Goal: Transaction & Acquisition: Subscribe to service/newsletter

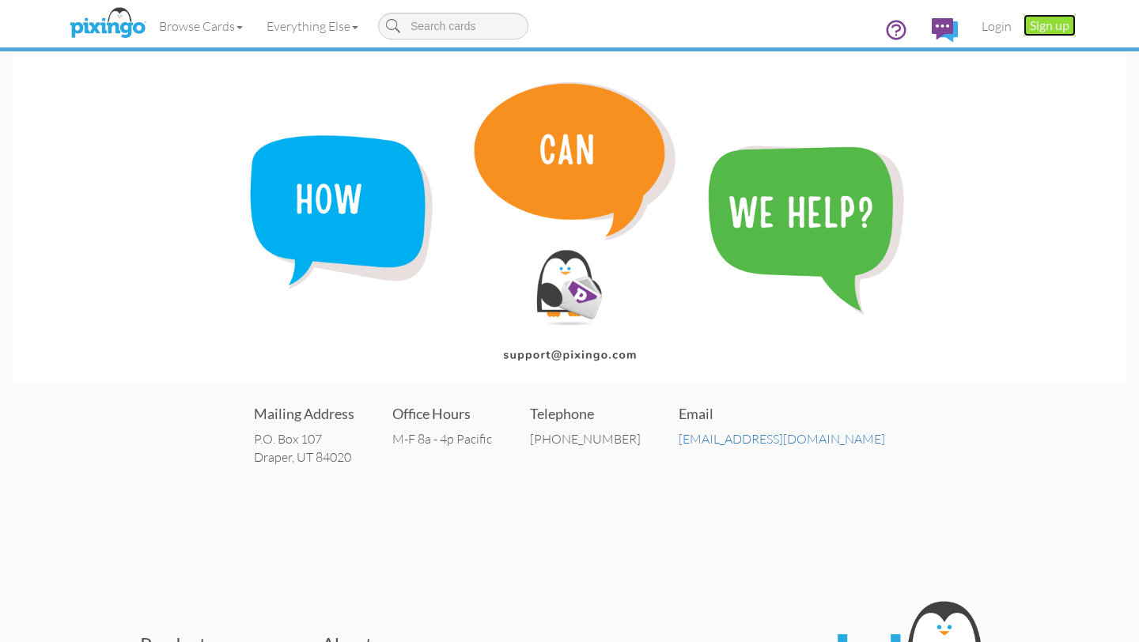
click at [1039, 25] on link "Sign up" at bounding box center [1050, 25] width 52 height 22
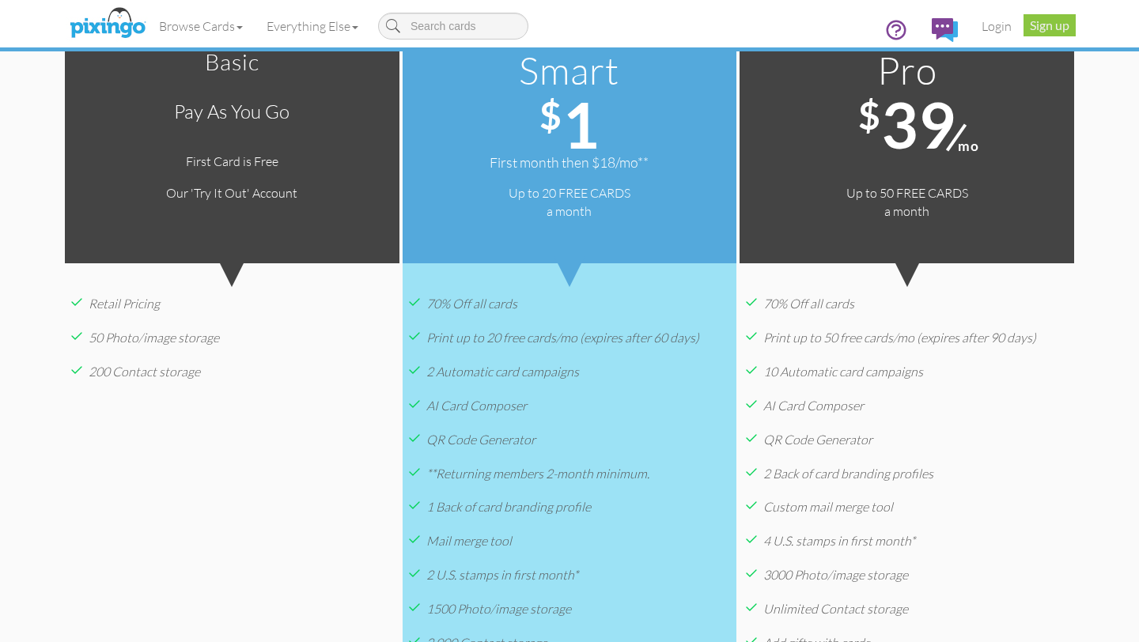
scroll to position [112, 0]
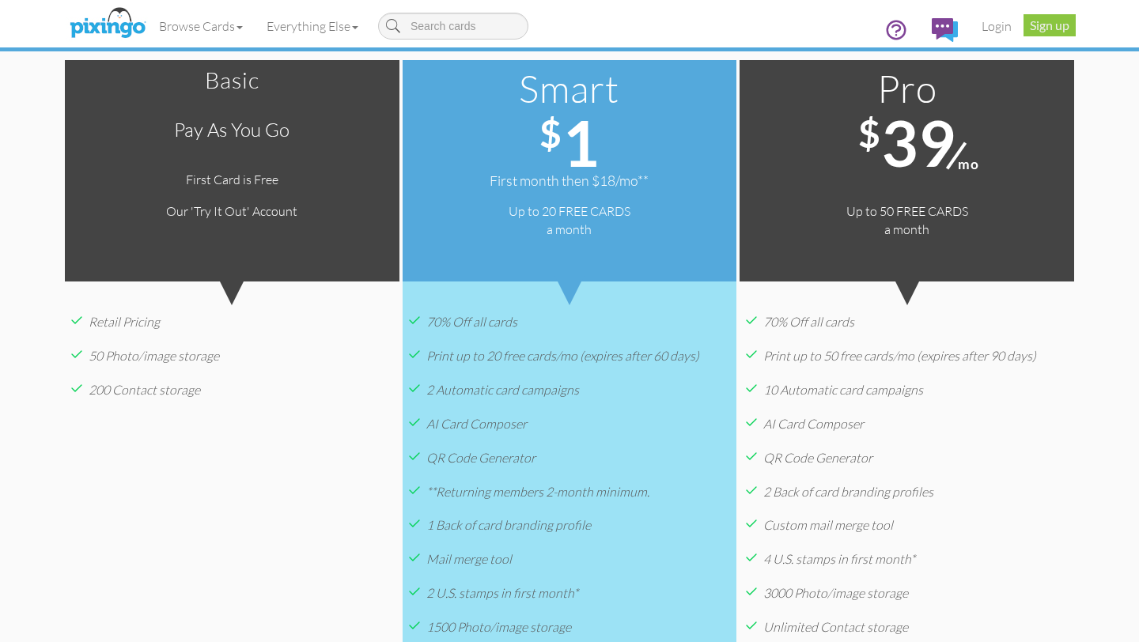
click at [195, 237] on div "Basic Pay as you go First Card is Free Our 'Try It Out' Account Go Free" at bounding box center [232, 171] width 335 height 222
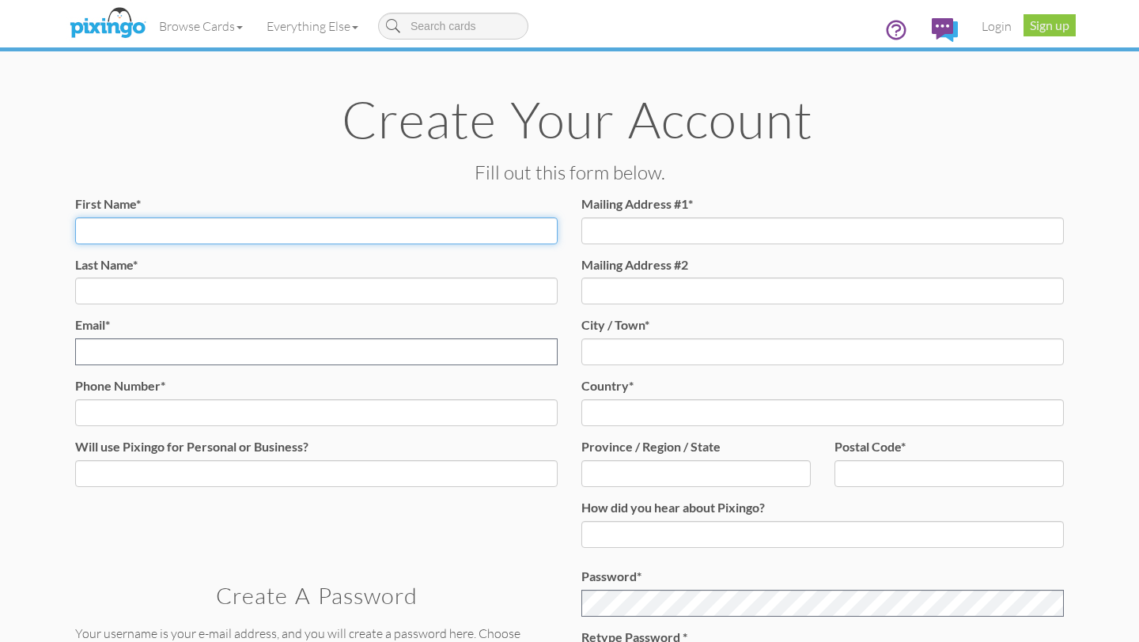
click at [241, 228] on input "First Name*" at bounding box center [316, 231] width 483 height 27
type input "[PERSON_NAME]"
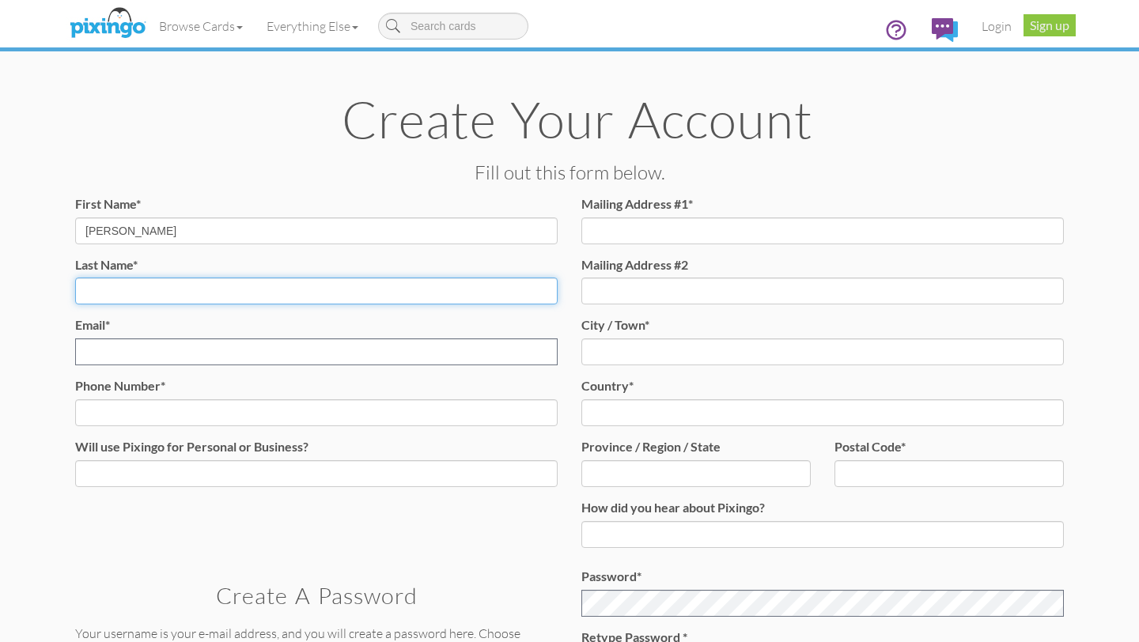
type input "[PERSON_NAME]"
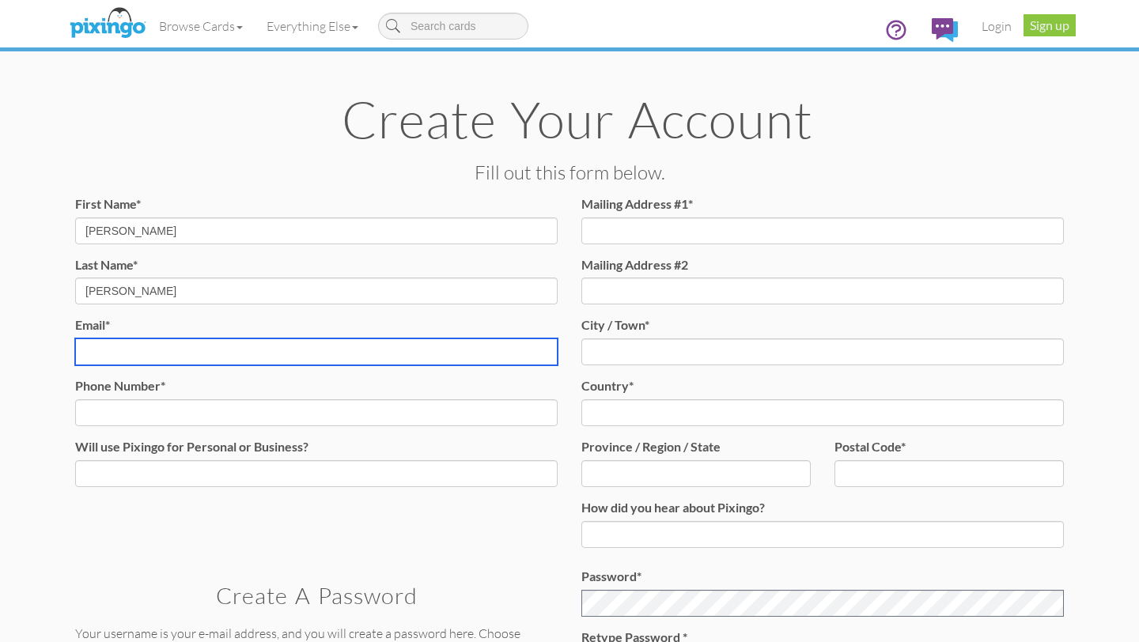
type input "[EMAIL_ADDRESS][DOMAIN_NAME]"
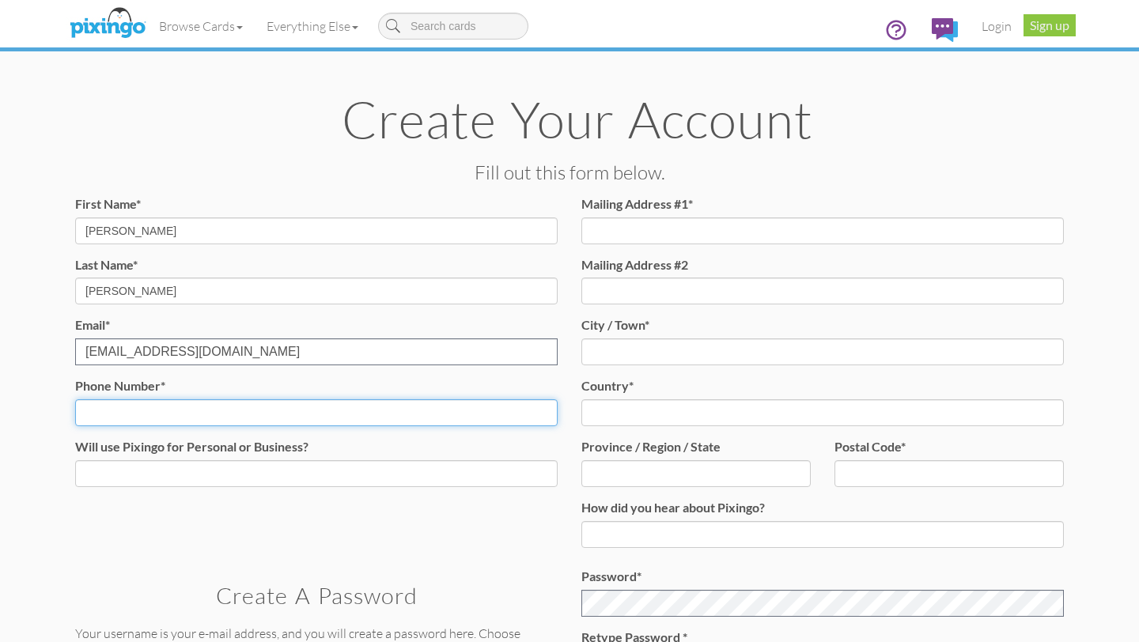
type input "8016522116"
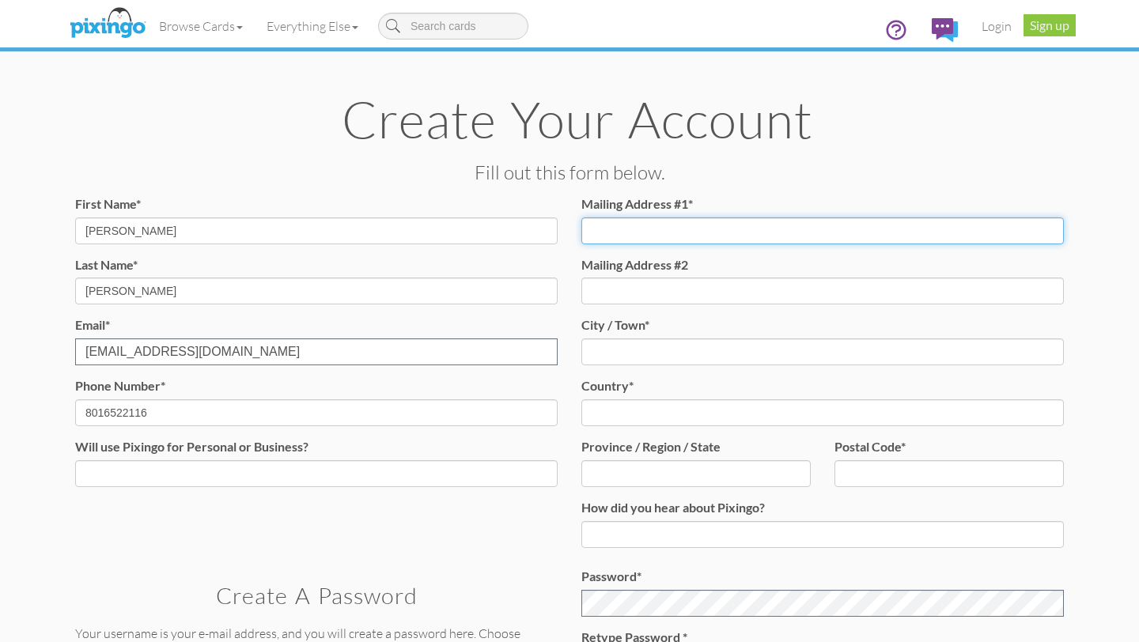
type input "[STREET_ADDRESS]"
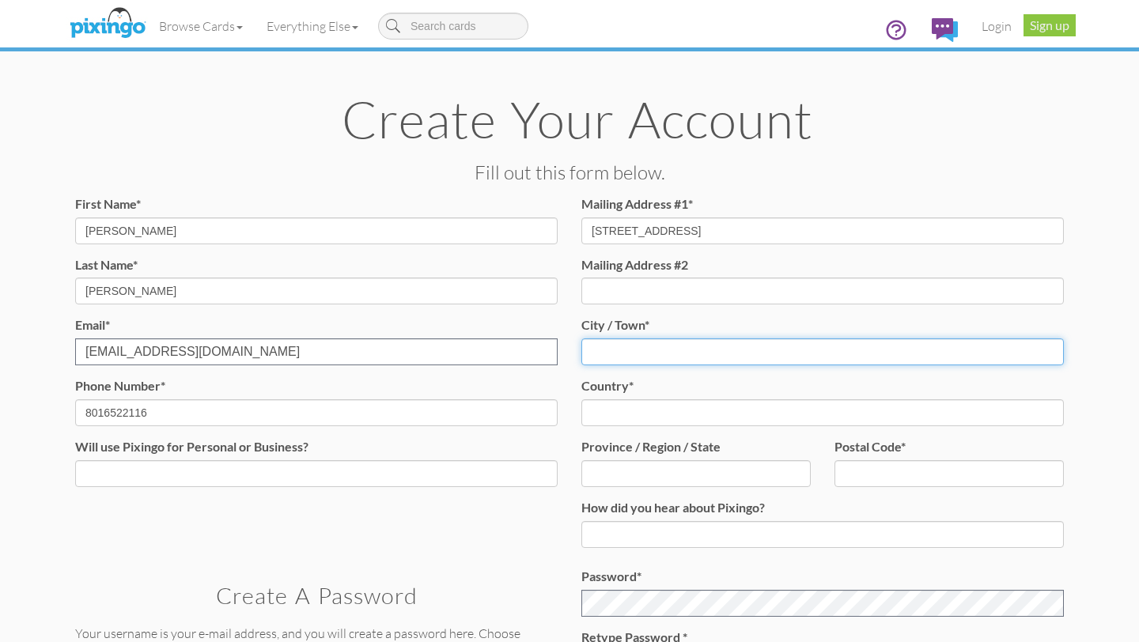
type input "[GEOGRAPHIC_DATA]"
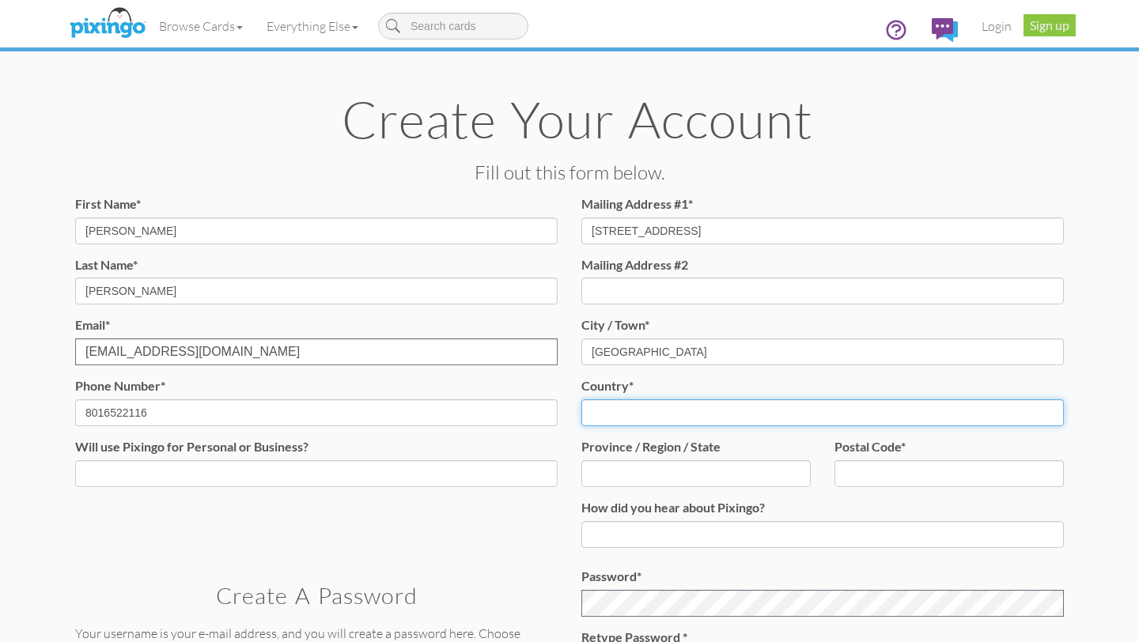
select select "object:534"
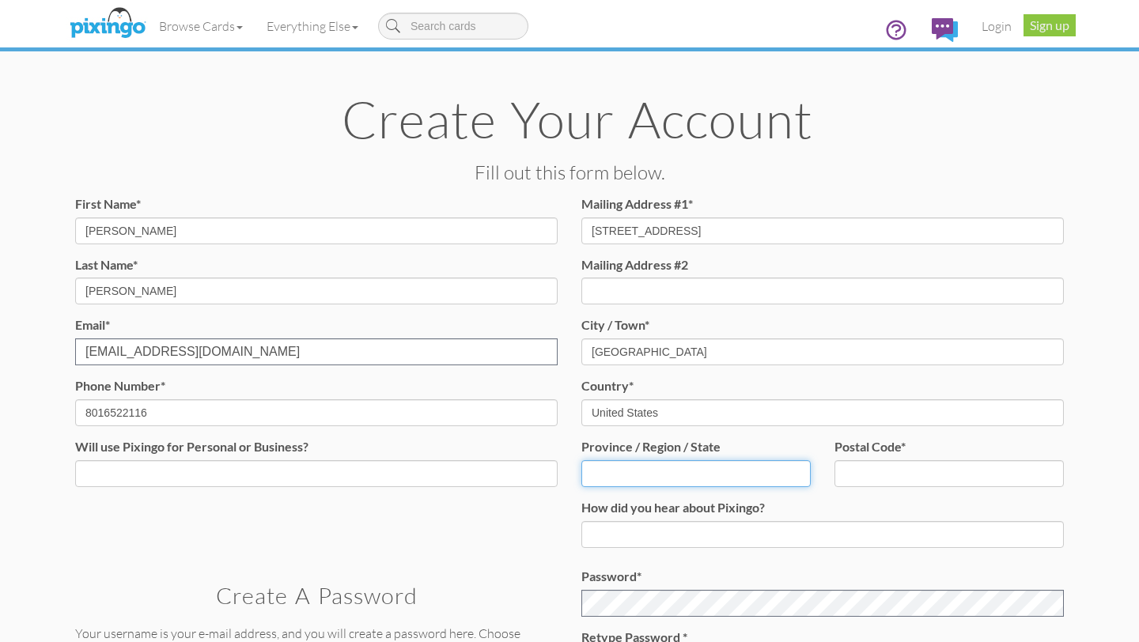
type input "[US_STATE]"
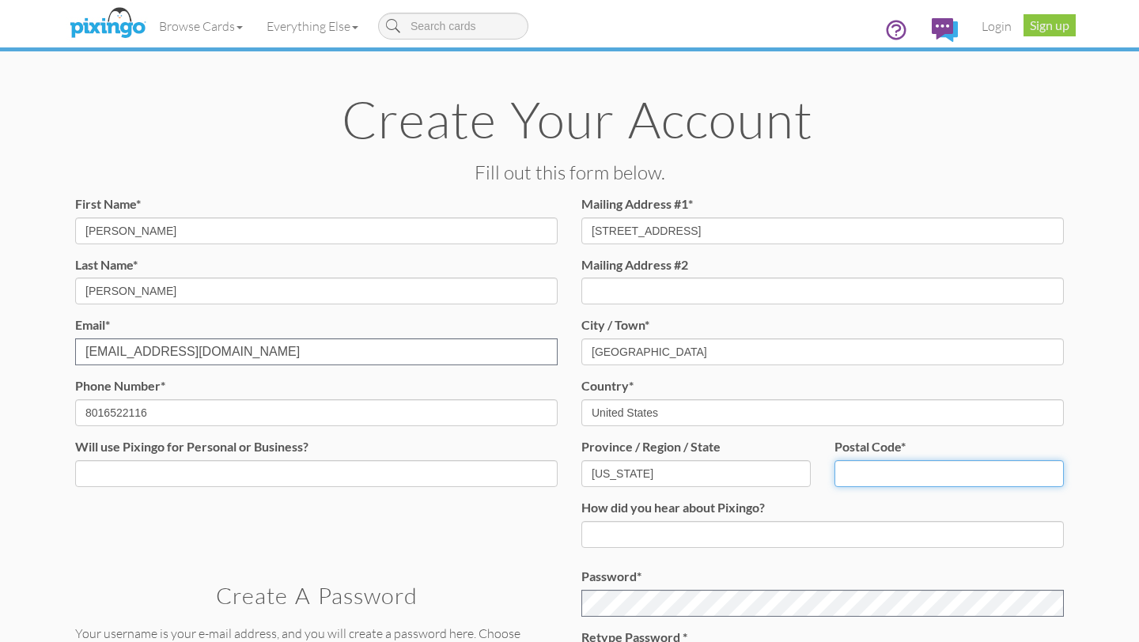
type input "84037"
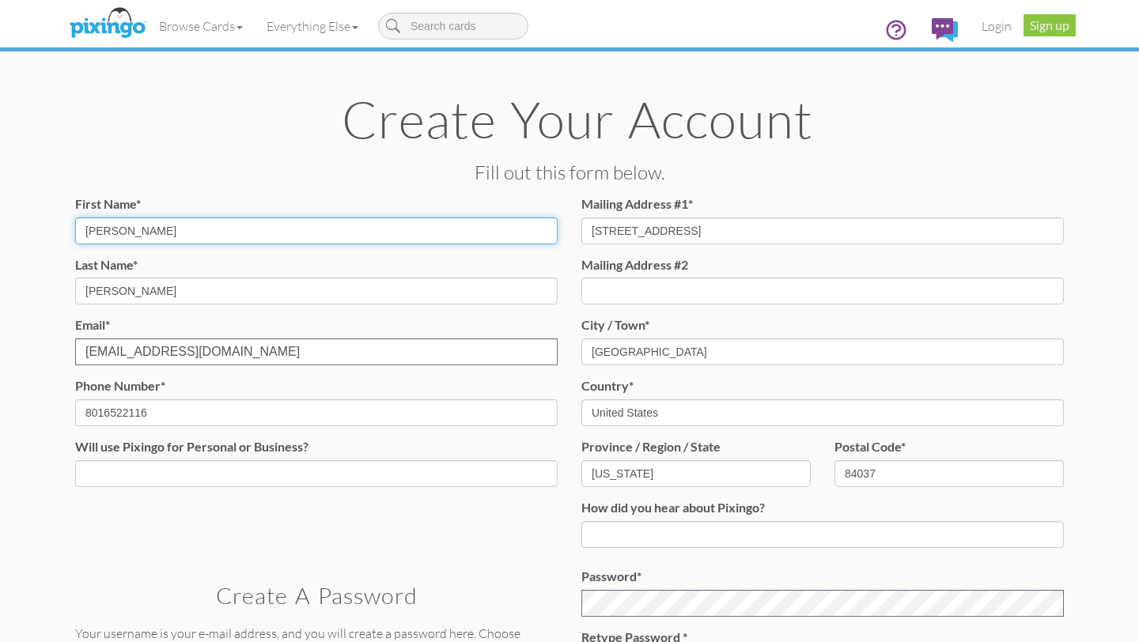
type input "[PHONE_NUMBER]"
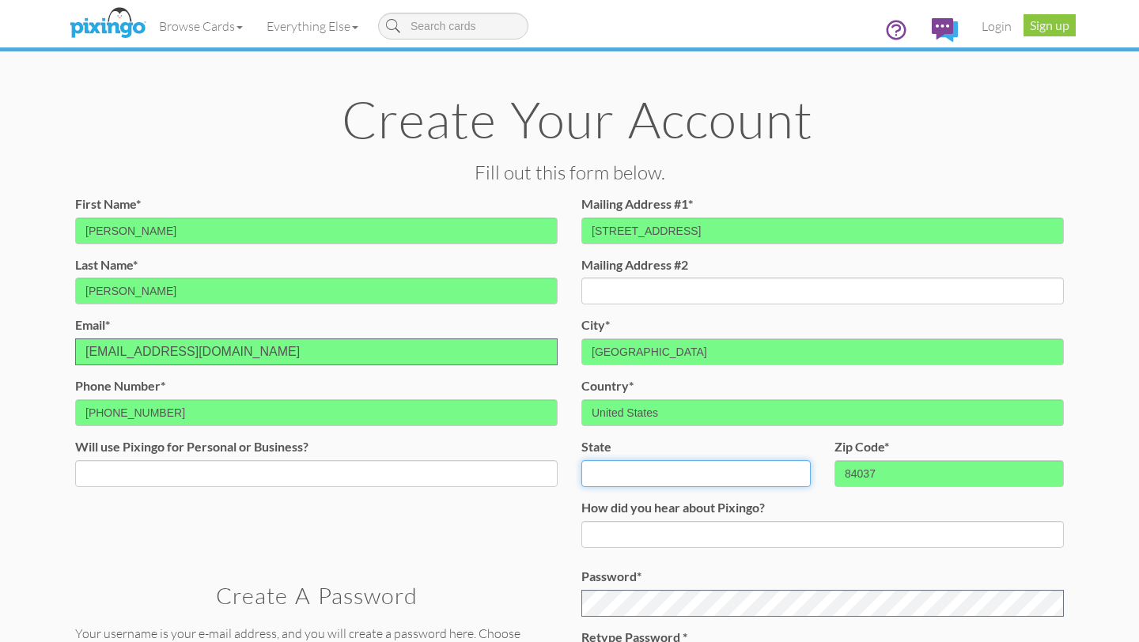
select select "object:834"
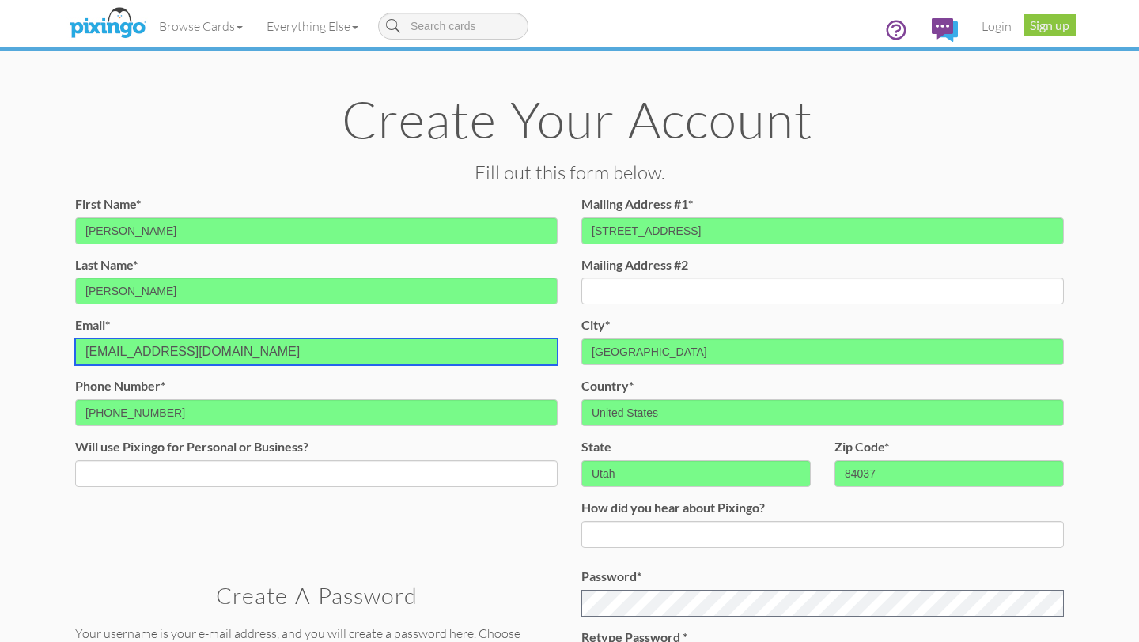
click at [215, 351] on input "[EMAIL_ADDRESS][DOMAIN_NAME]" at bounding box center [316, 352] width 483 height 27
type input "[EMAIL_ADDRESS][DOMAIN_NAME]"
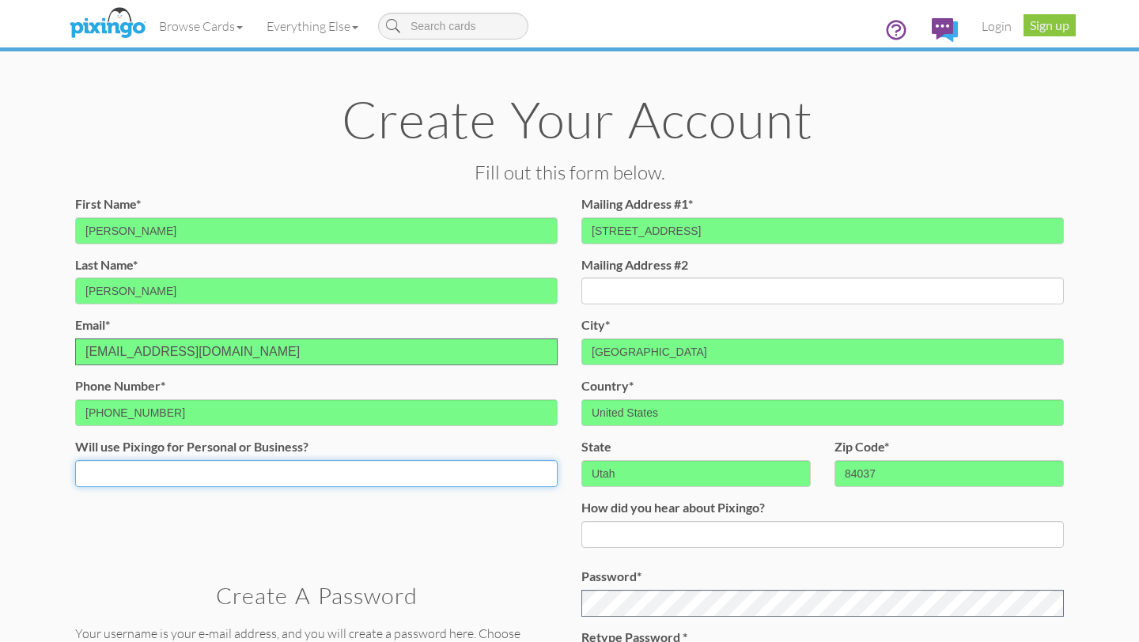
click at [199, 472] on select "Both Business Personal" at bounding box center [316, 473] width 483 height 27
select select "string:Business"
click at [75, 460] on select "Both Business Personal" at bounding box center [316, 473] width 483 height 27
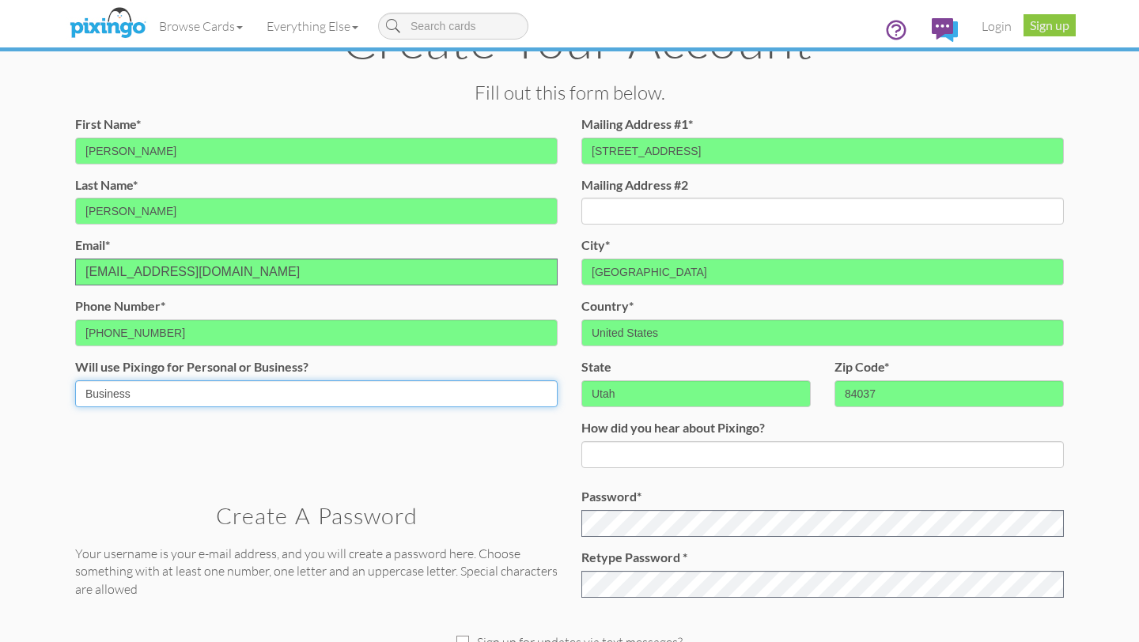
scroll to position [89, 0]
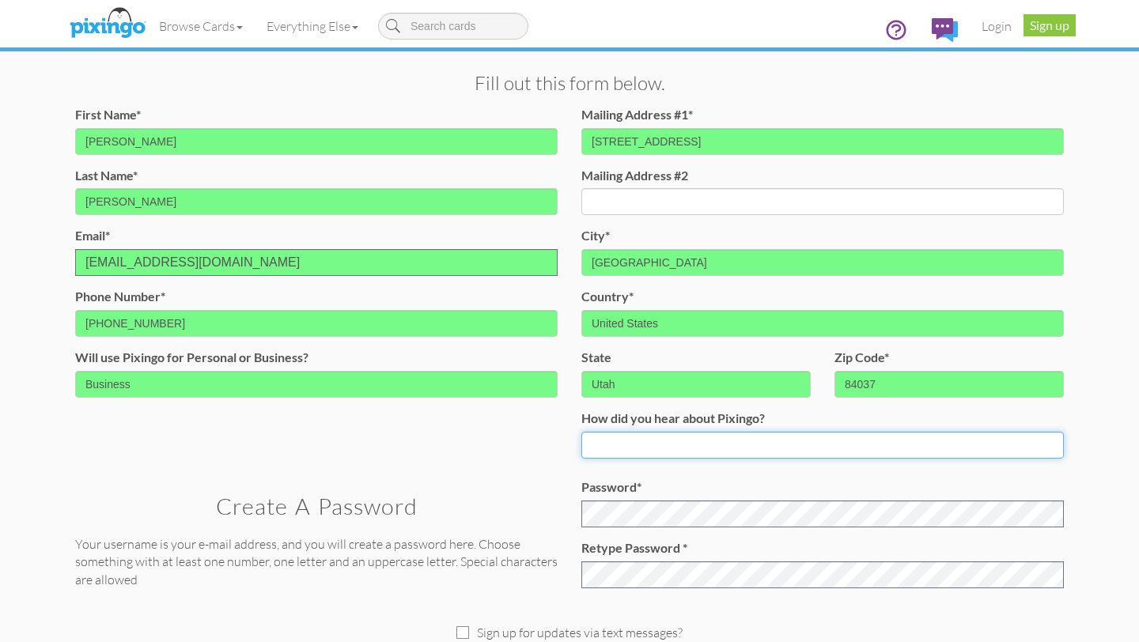
click at [661, 440] on input at bounding box center [823, 445] width 483 height 27
type input "Friend"
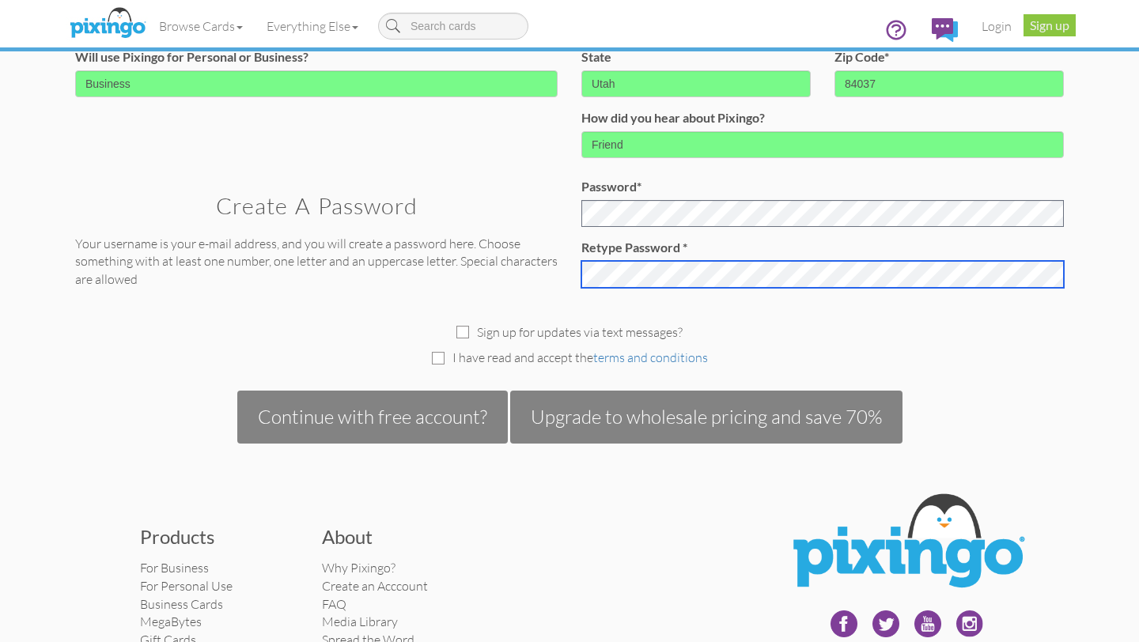
scroll to position [392, 0]
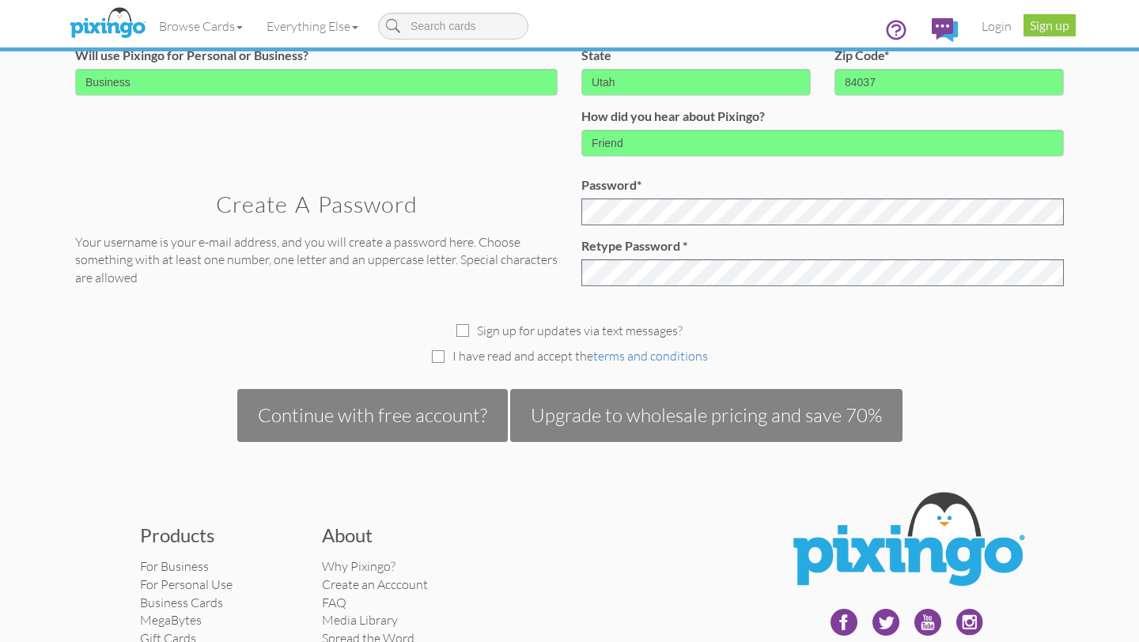
click at [520, 358] on span "I have read and accept the terms and conditions" at bounding box center [581, 356] width 256 height 18
click at [478, 359] on span "I have read and accept the terms and conditions" at bounding box center [581, 356] width 256 height 18
click at [432, 355] on div "I have read and accept the terms and conditions" at bounding box center [569, 356] width 1013 height 18
click at [440, 354] on input "checkbox" at bounding box center [438, 356] width 13 height 13
checkbox input "true"
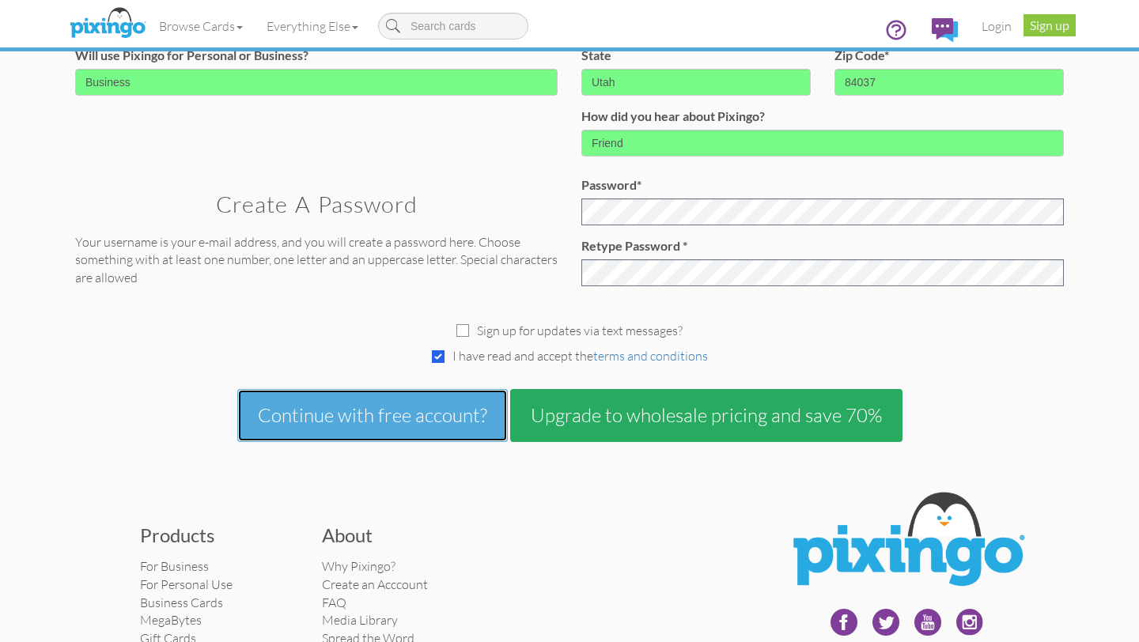
click at [424, 407] on button "Continue with free account?" at bounding box center [372, 415] width 271 height 52
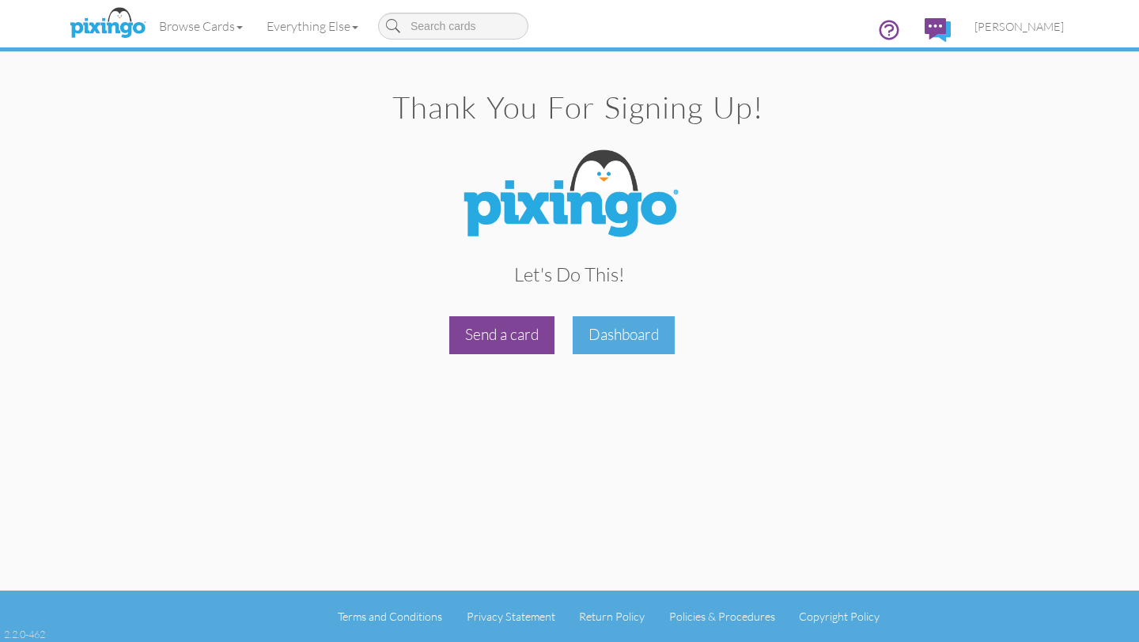
click at [528, 351] on div "Send a card" at bounding box center [501, 334] width 105 height 37
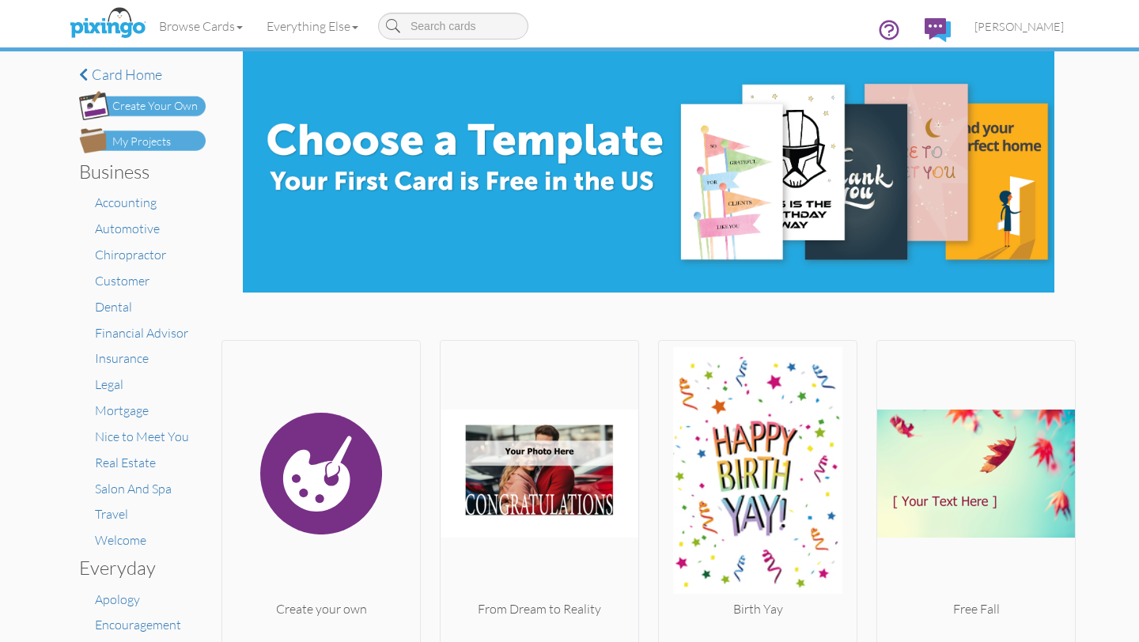
click at [160, 102] on div "Create Your Own" at bounding box center [154, 106] width 85 height 17
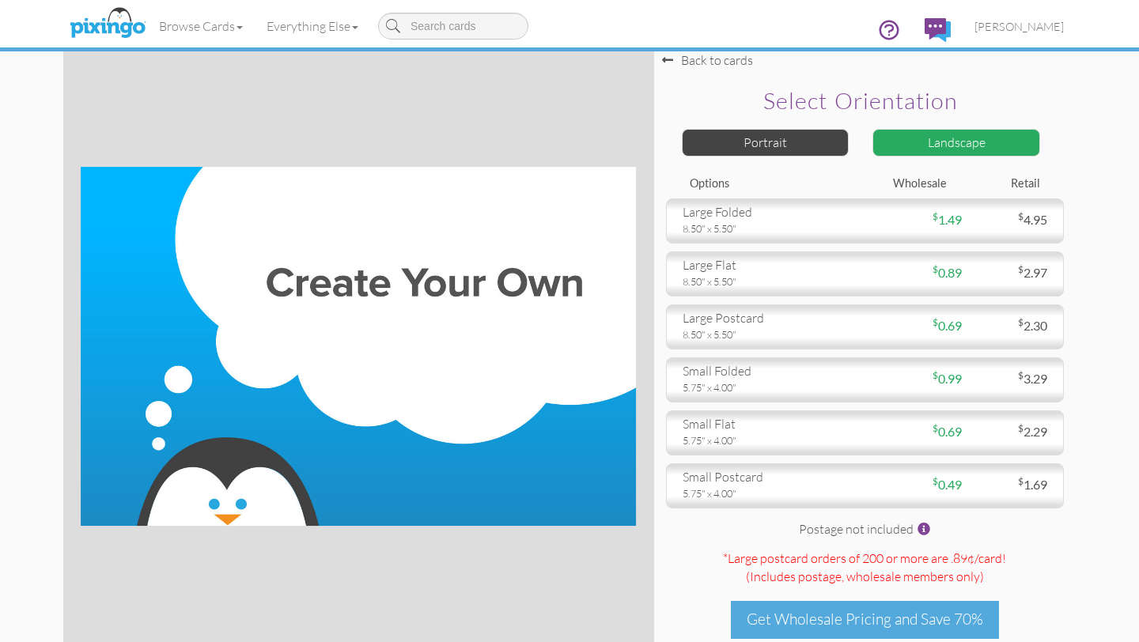
click at [911, 138] on div "Landscape" at bounding box center [957, 143] width 168 height 28
click at [809, 128] on div "Select orientation Portrait Landscape" at bounding box center [865, 124] width 398 height 103
click at [809, 140] on div "Portrait" at bounding box center [766, 143] width 168 height 28
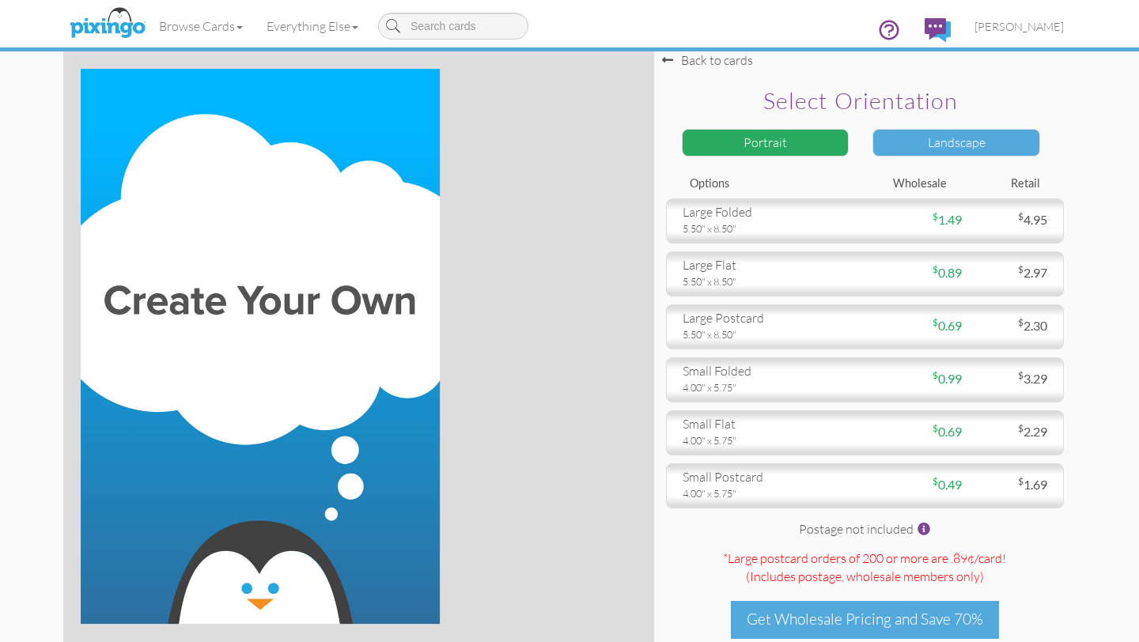
click at [898, 139] on div "Landscape" at bounding box center [957, 143] width 168 height 28
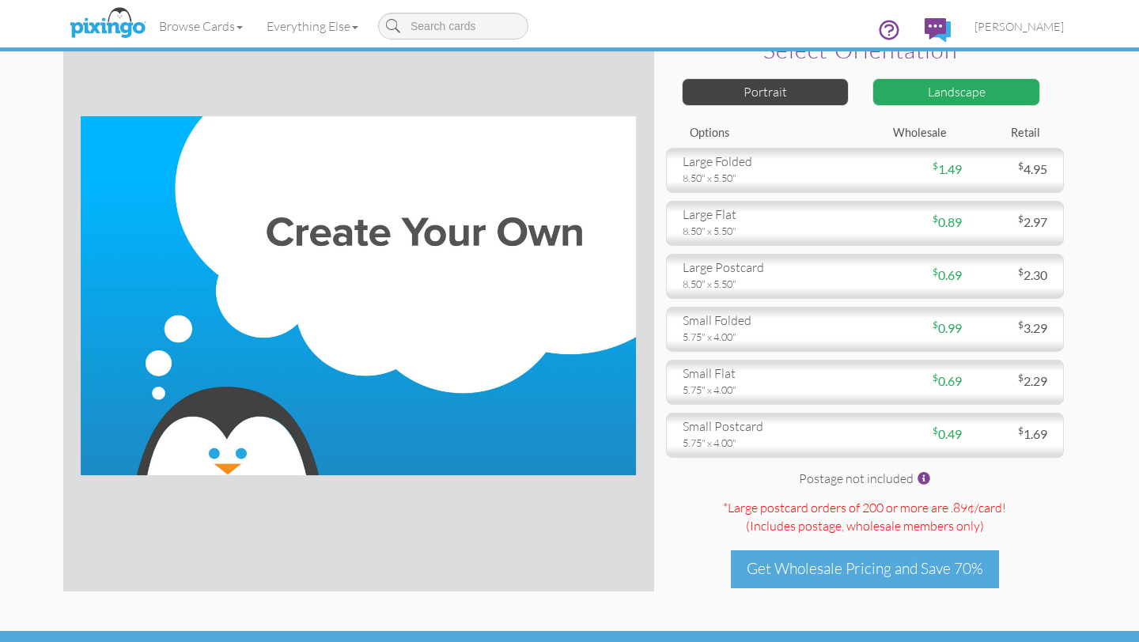
scroll to position [90, 0]
